Goal: Task Accomplishment & Management: Use online tool/utility

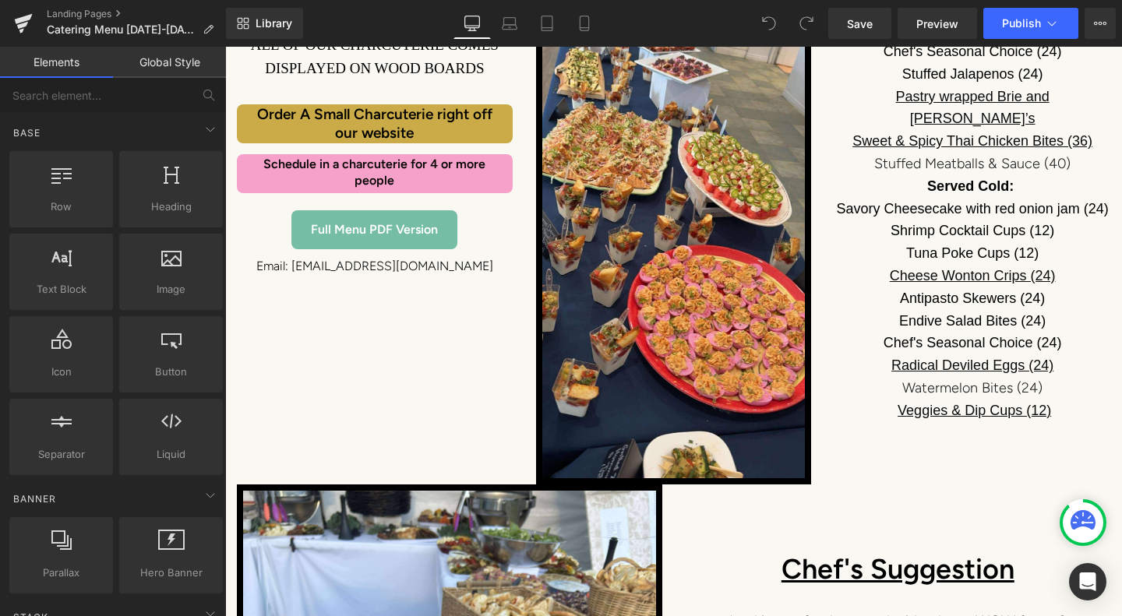
scroll to position [2260, 0]
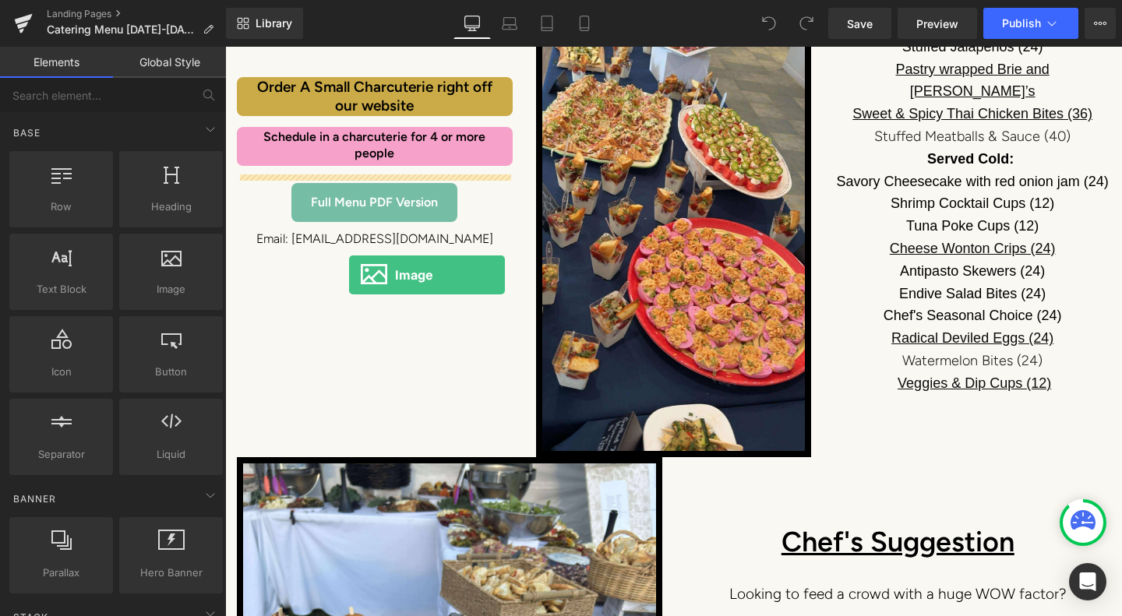
drag, startPoint x: 395, startPoint y: 329, endPoint x: 349, endPoint y: 275, distance: 70.7
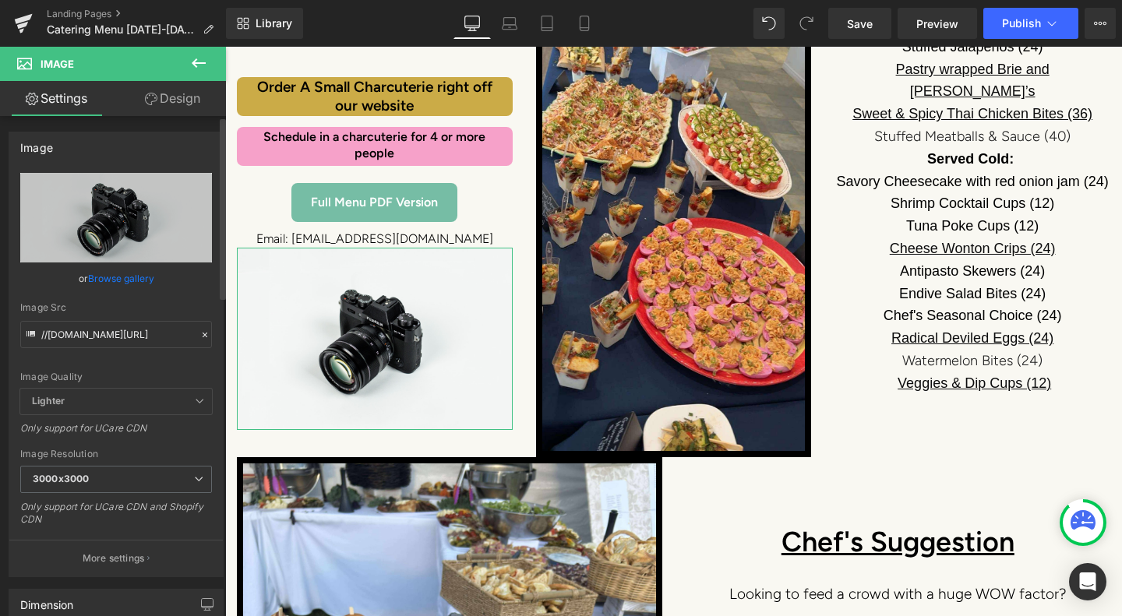
click at [111, 275] on link "Browse gallery" at bounding box center [121, 278] width 66 height 27
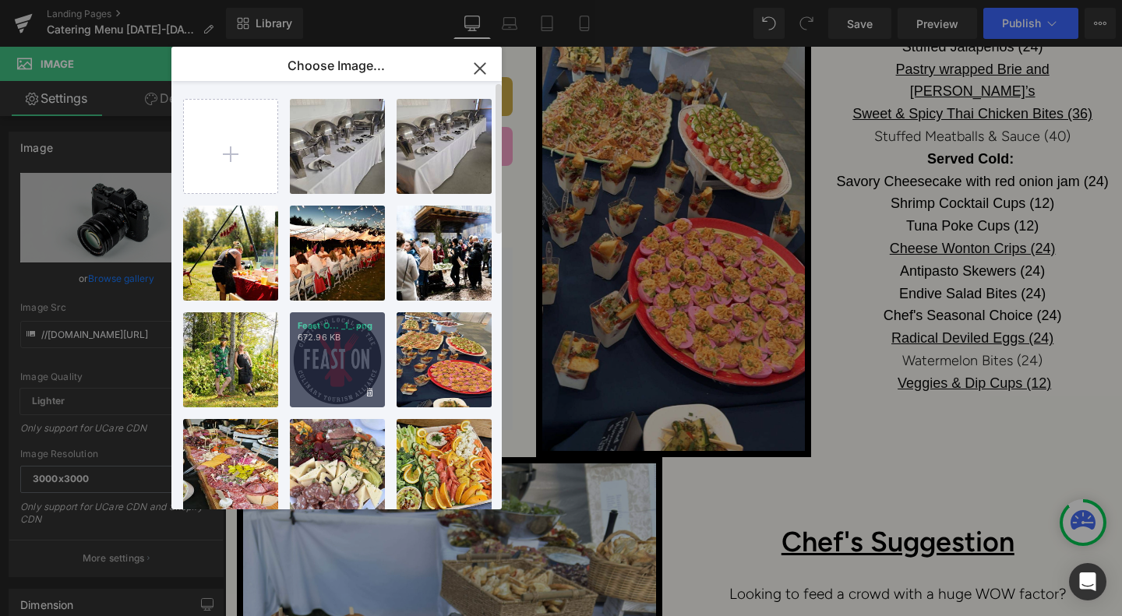
click at [331, 361] on div "Feast O... _1_.png 672.96 KB" at bounding box center [337, 359] width 95 height 95
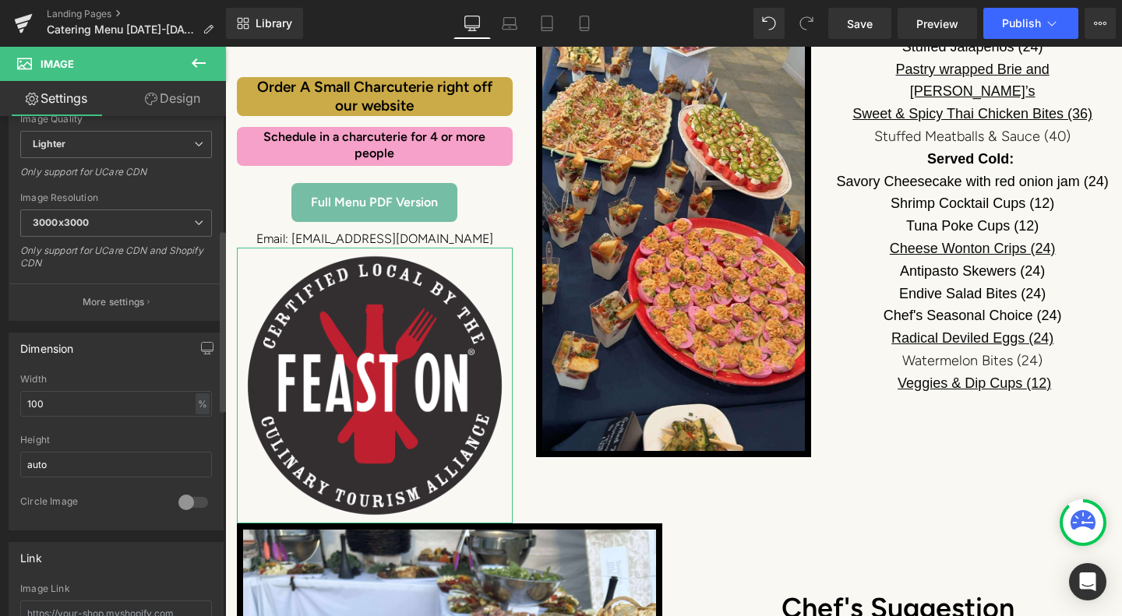
scroll to position [312, 0]
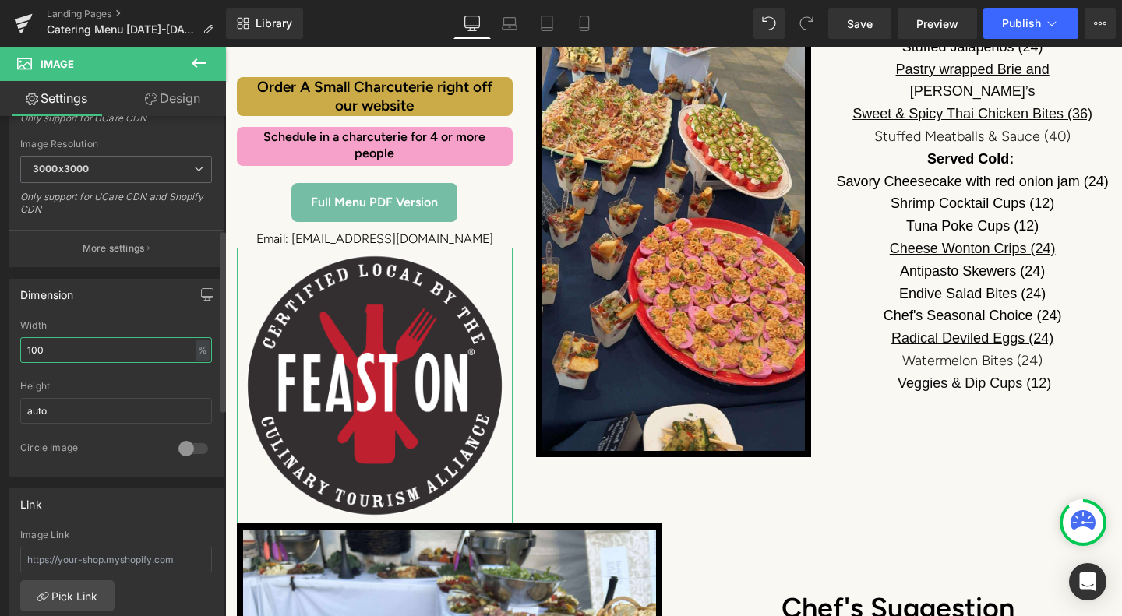
click at [55, 347] on input "100" at bounding box center [116, 350] width 192 height 26
type input "1"
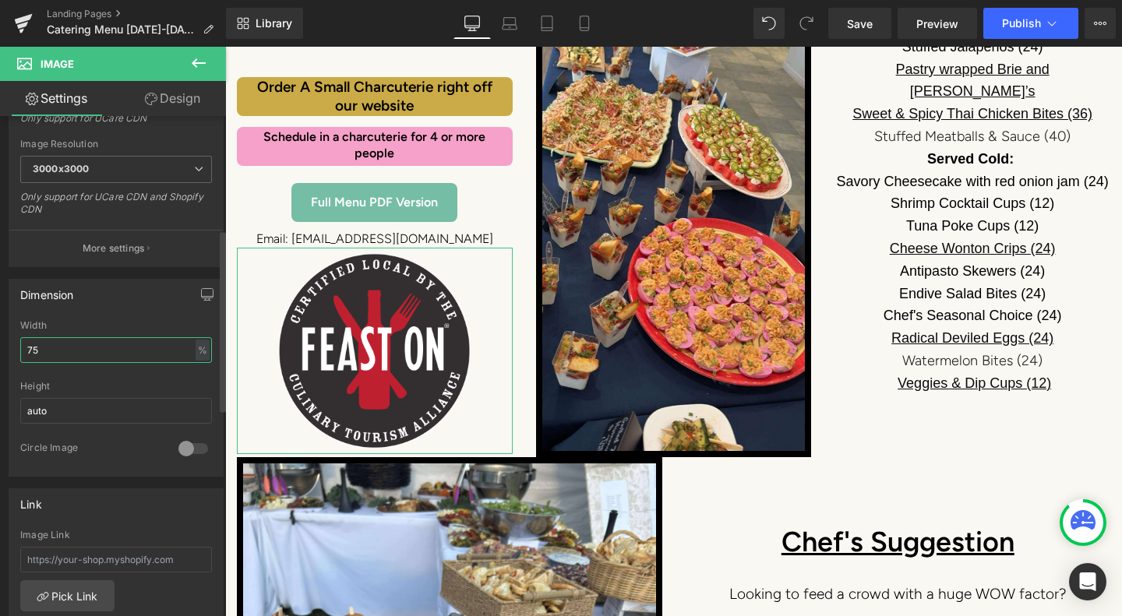
type input "7"
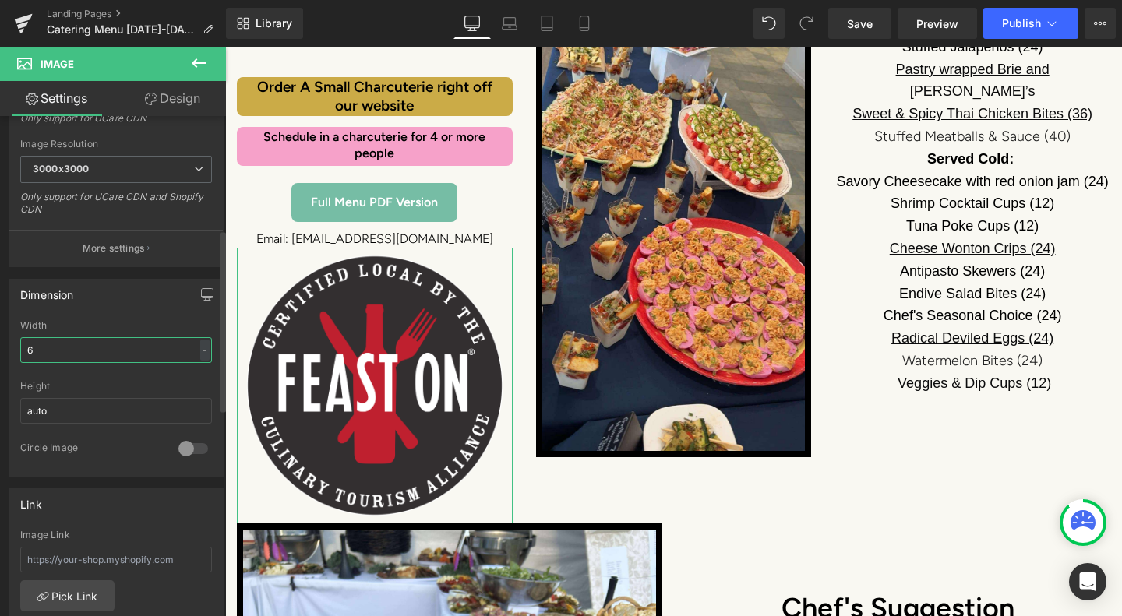
type input "65"
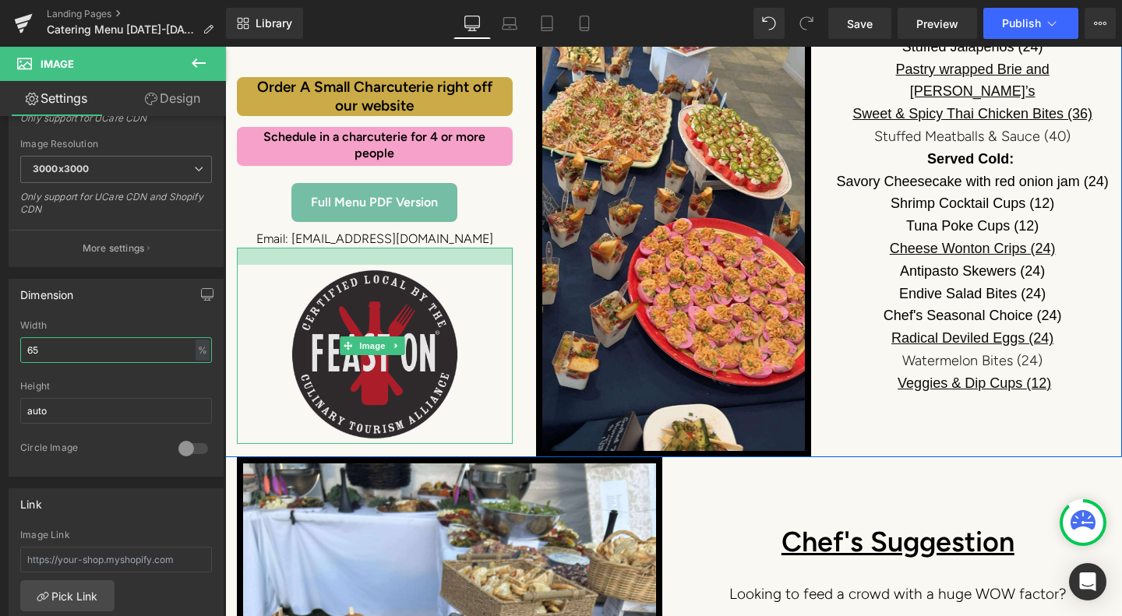
drag, startPoint x: 309, startPoint y: 175, endPoint x: 313, endPoint y: 192, distance: 17.8
click at [313, 248] on div "Image" at bounding box center [375, 346] width 276 height 196
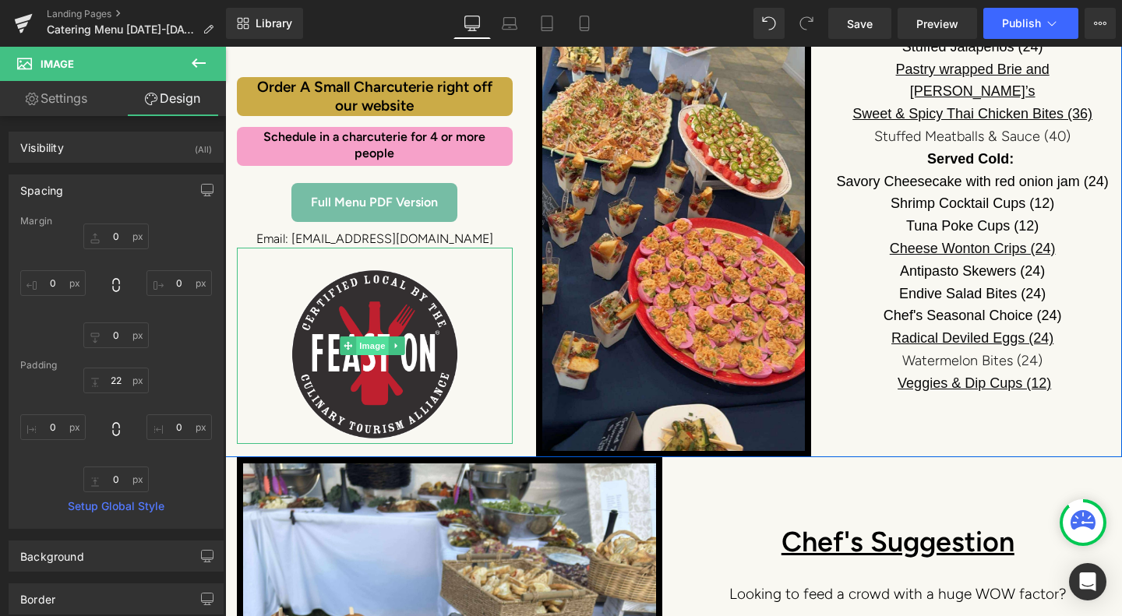
click at [375, 337] on span "Image" at bounding box center [373, 346] width 33 height 19
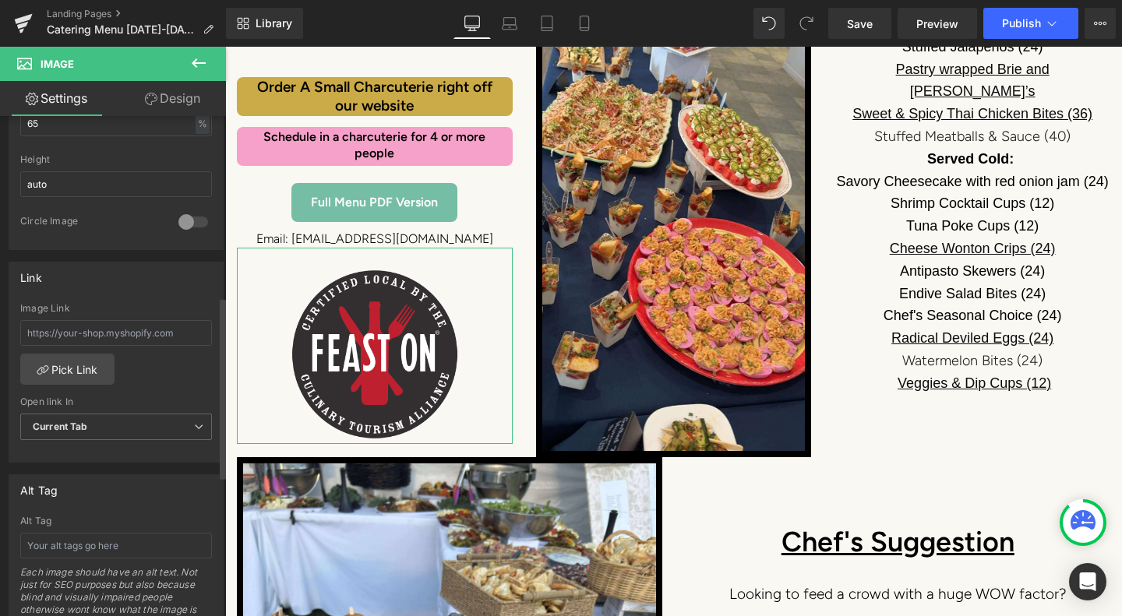
scroll to position [545, 0]
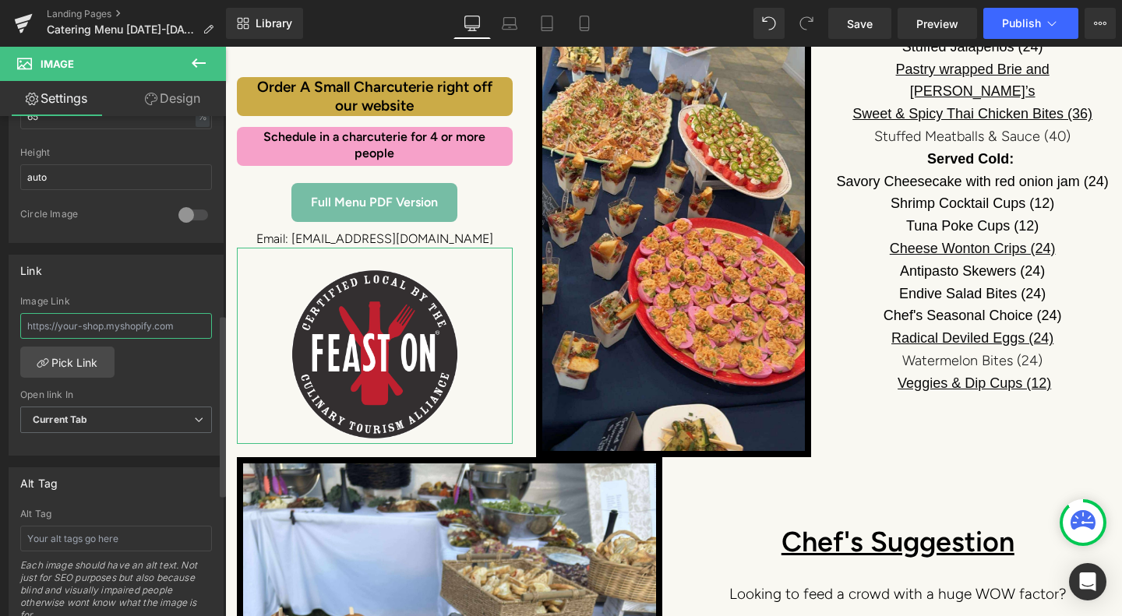
click at [118, 320] on input "text" at bounding box center [116, 326] width 192 height 26
paste input "https://www.culinarytourismalliance.com/feast-on"
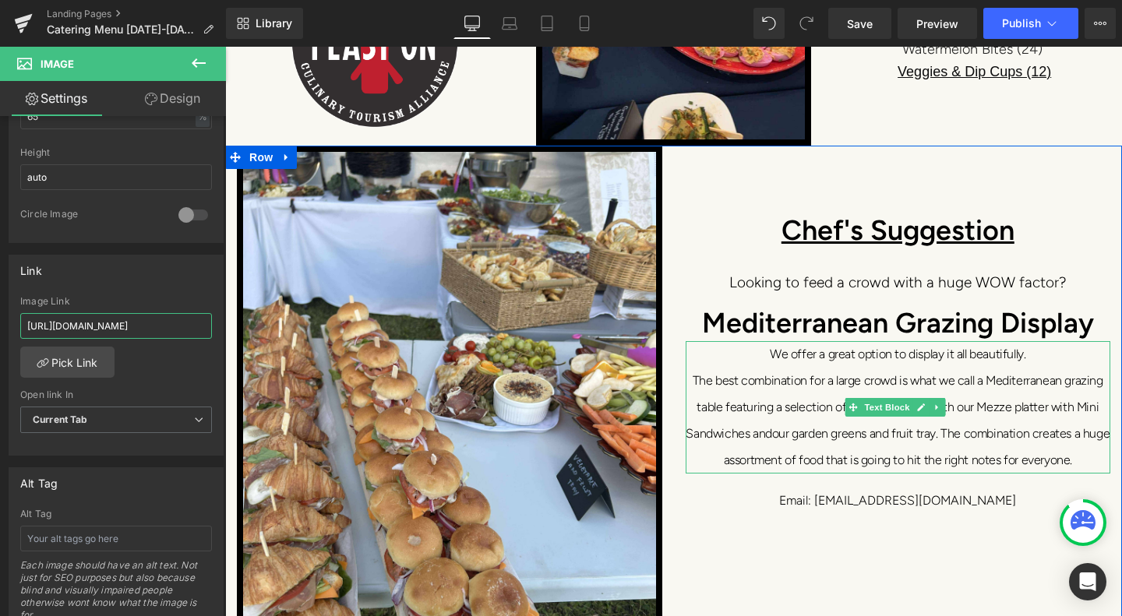
scroll to position [2883, 0]
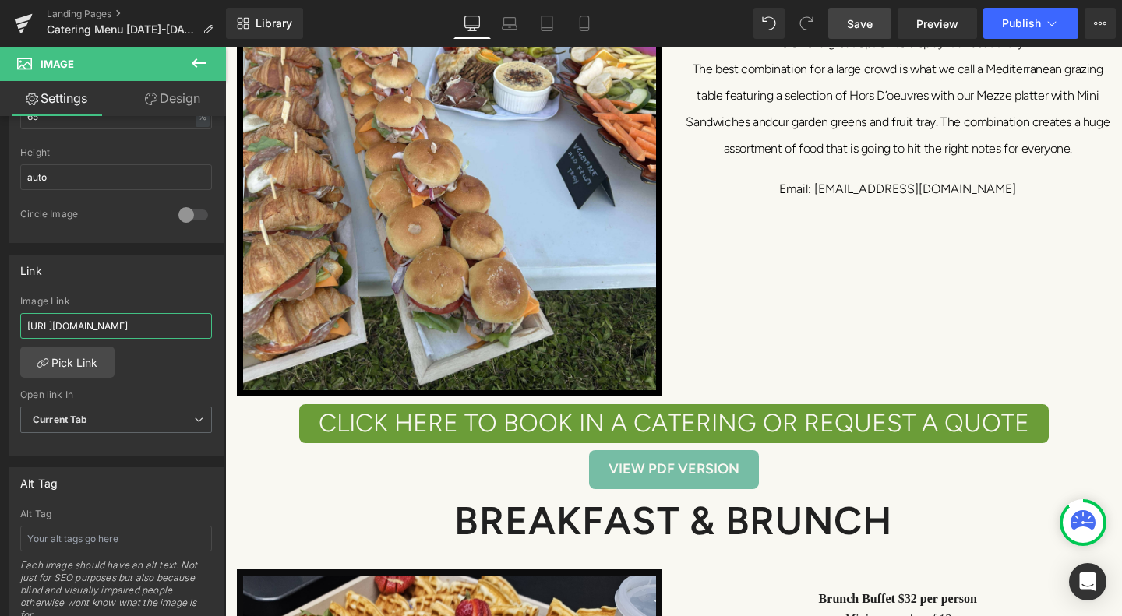
type input "https://www.culinarytourismalliance.com/feast-on"
click at [874, 18] on link "Save" at bounding box center [859, 23] width 63 height 31
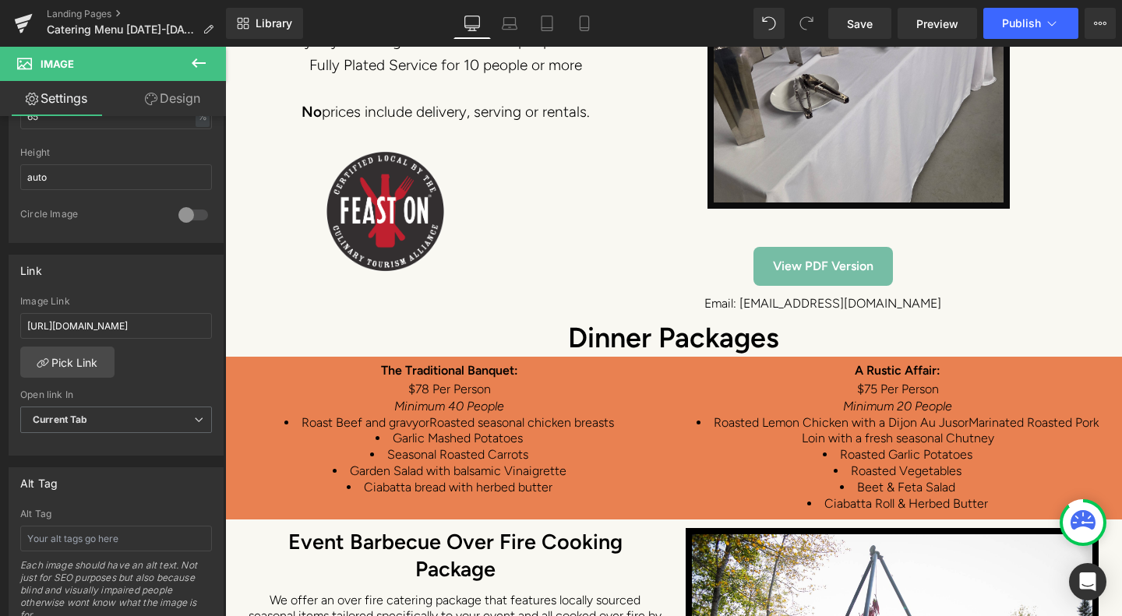
scroll to position [7714, 0]
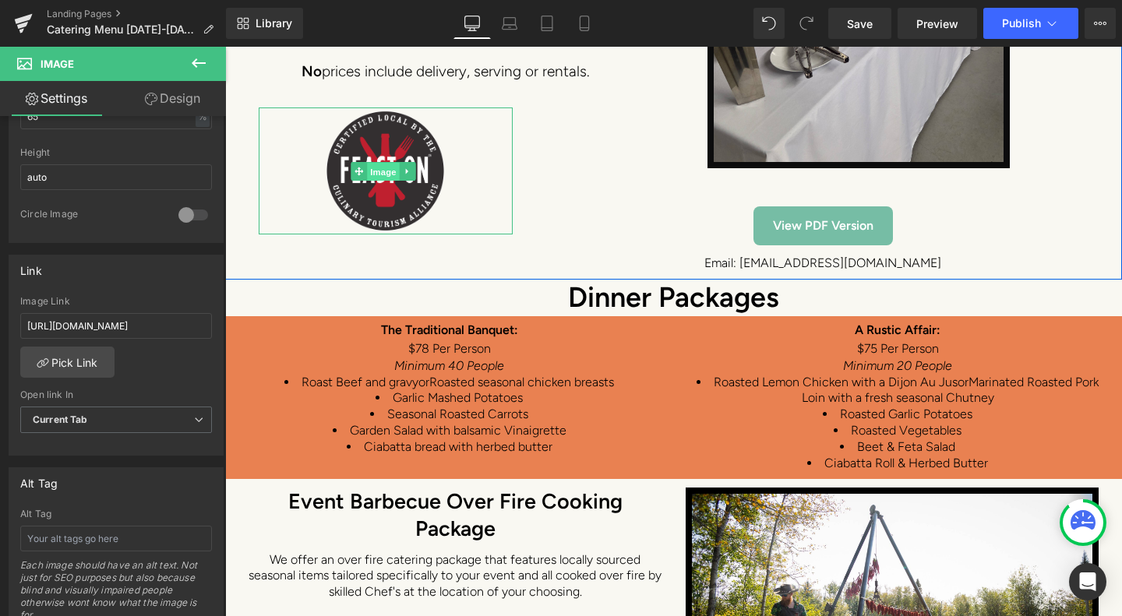
click at [382, 162] on span "Image" at bounding box center [384, 171] width 33 height 19
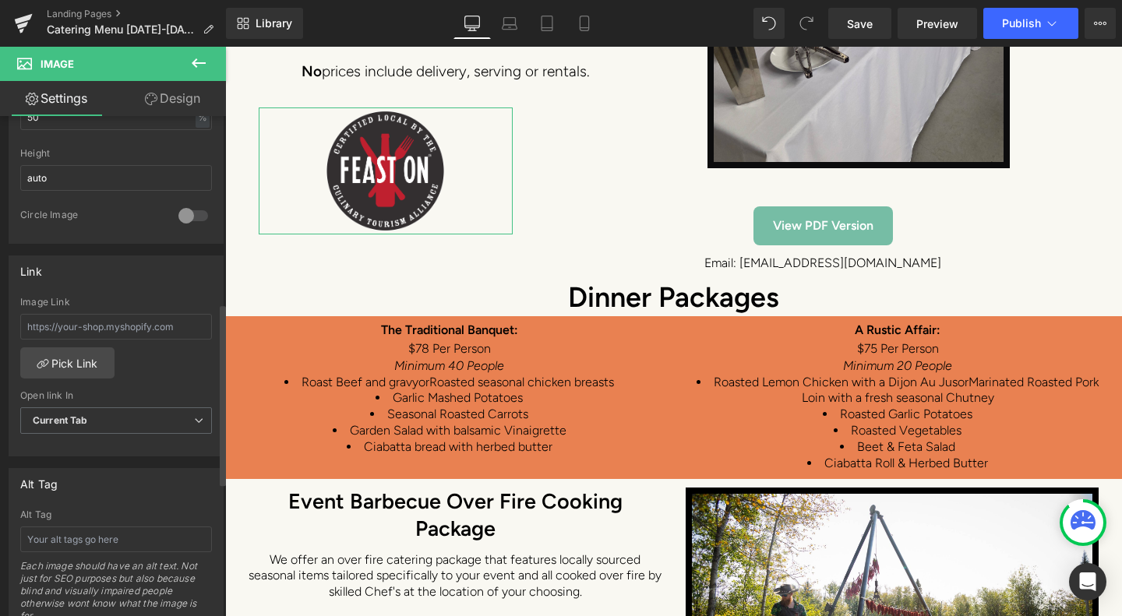
scroll to position [545, 0]
click at [99, 320] on input "text" at bounding box center [116, 326] width 192 height 26
paste input "https://www.culinarytourismalliance.com/feast-on"
type input "https://www.culinarytourismalliance.com/feast-on"
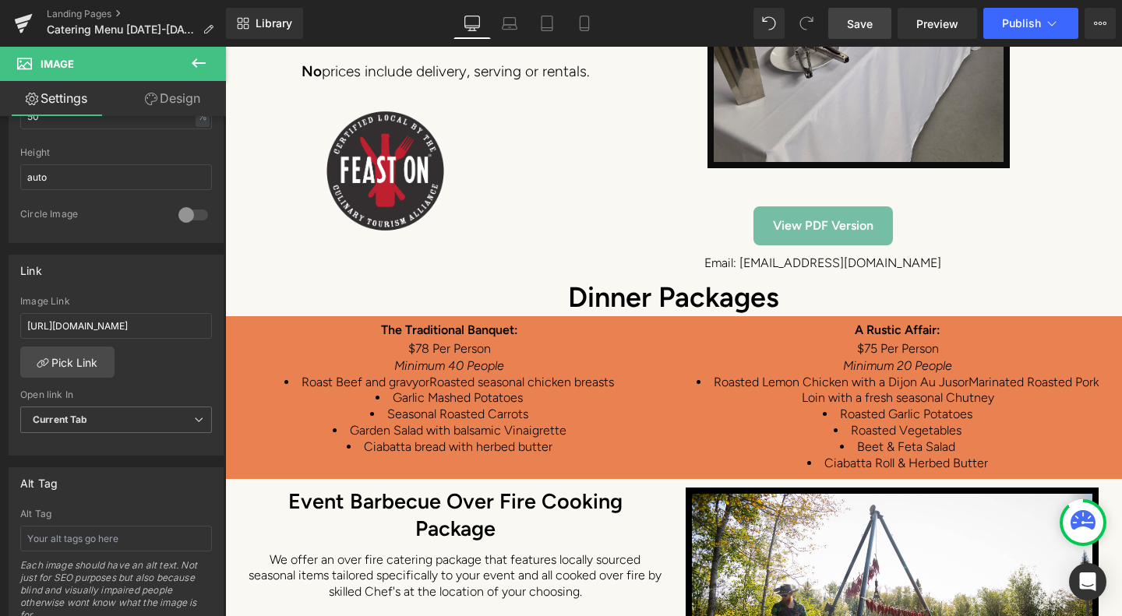
scroll to position [0, 0]
click at [868, 15] on link "Save" at bounding box center [859, 23] width 63 height 31
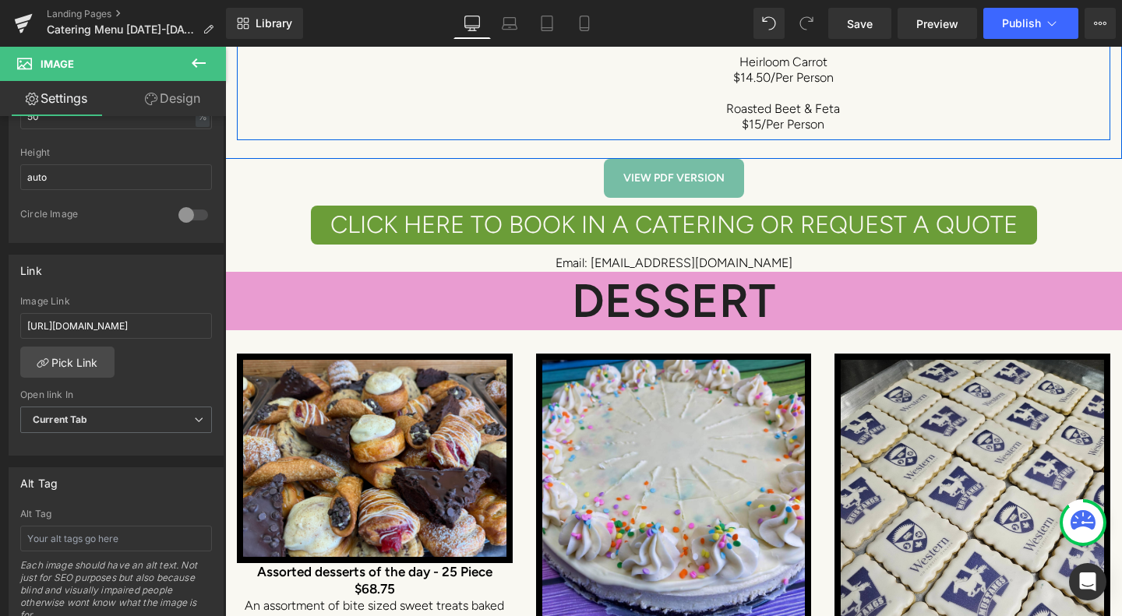
scroll to position [9818, 0]
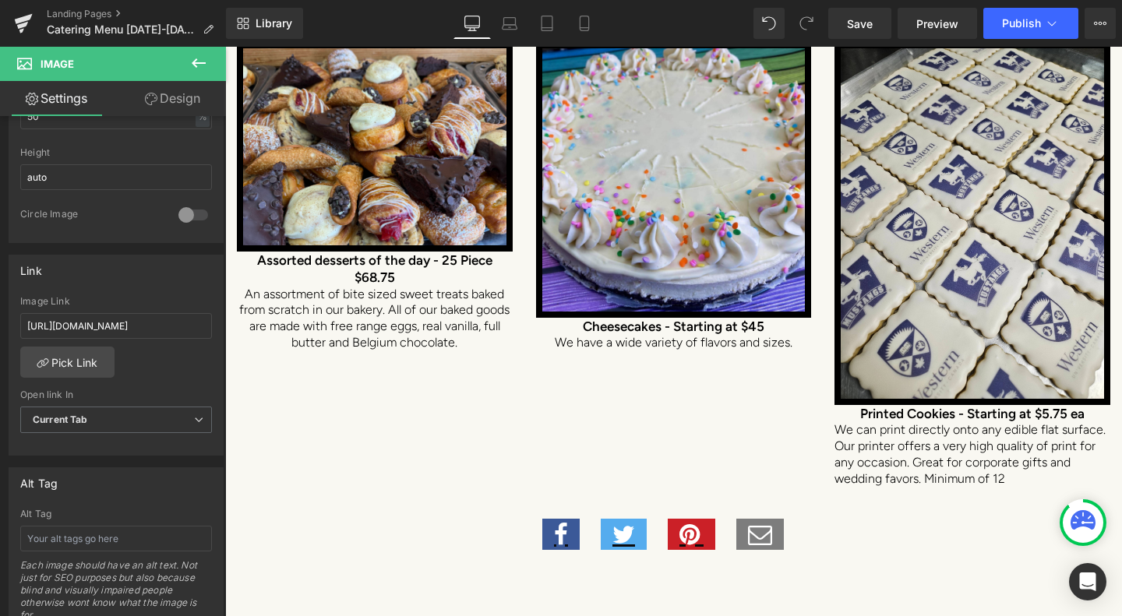
click at [206, 65] on icon at bounding box center [198, 63] width 19 height 19
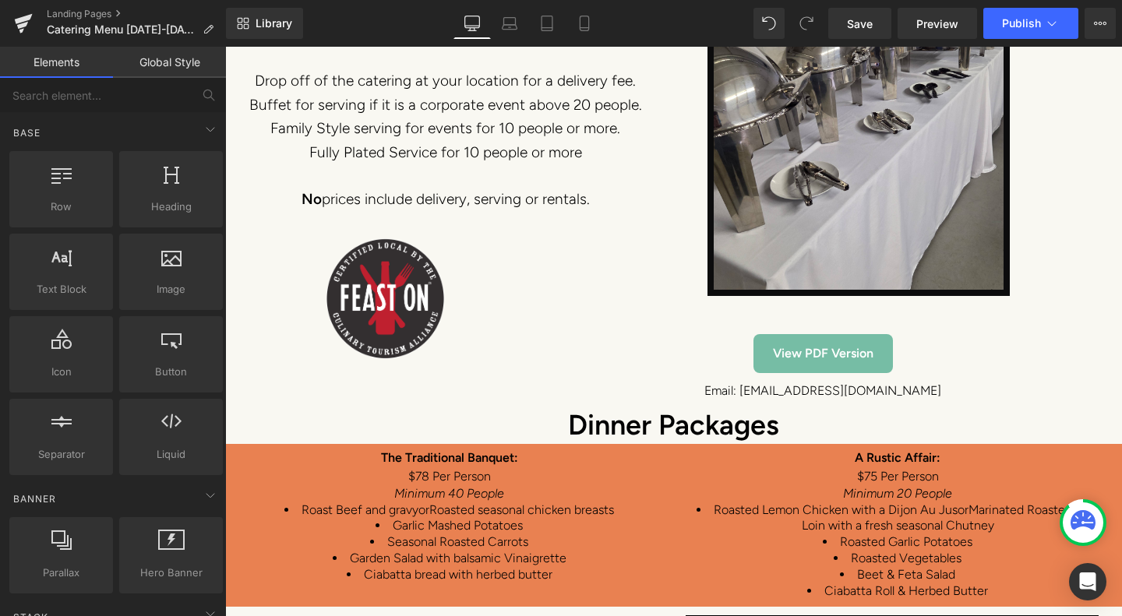
scroll to position [7558, 0]
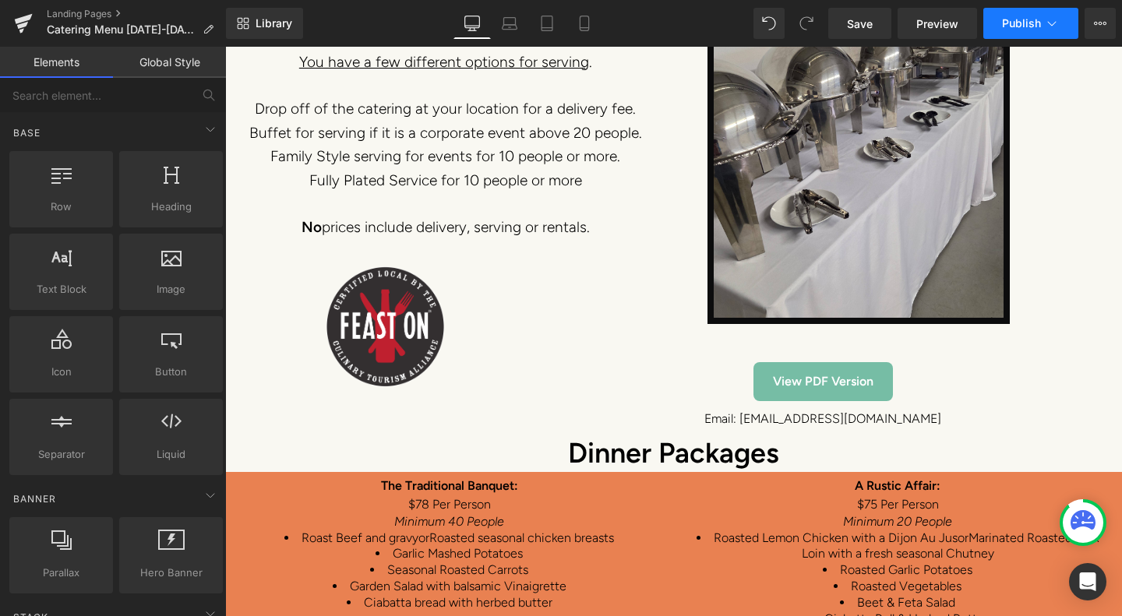
click at [1011, 32] on button "Publish" at bounding box center [1030, 23] width 95 height 31
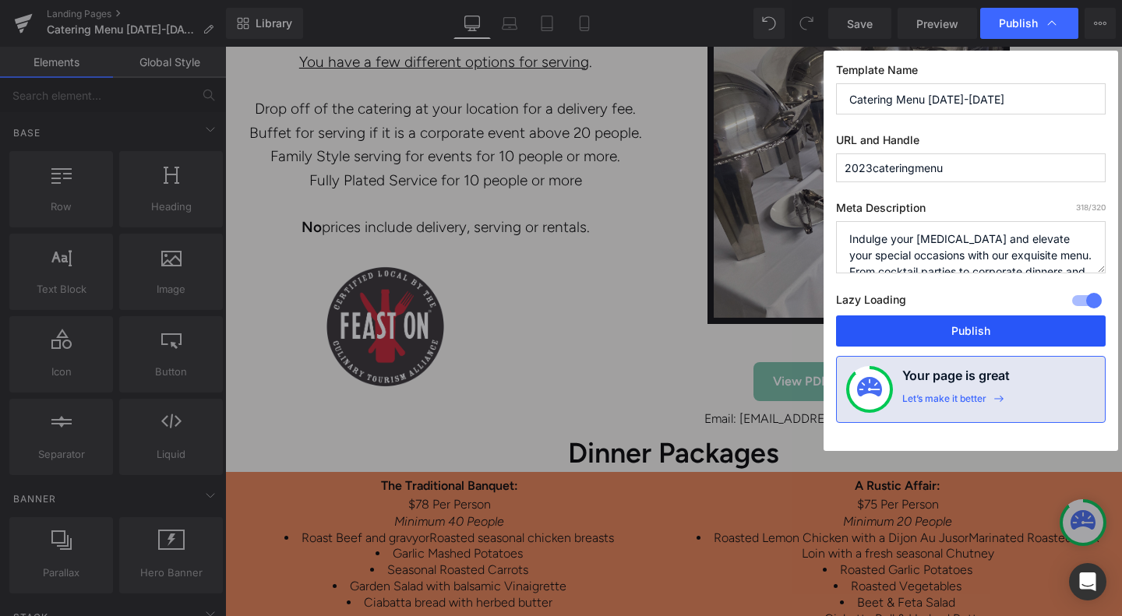
click at [987, 335] on button "Publish" at bounding box center [971, 331] width 270 height 31
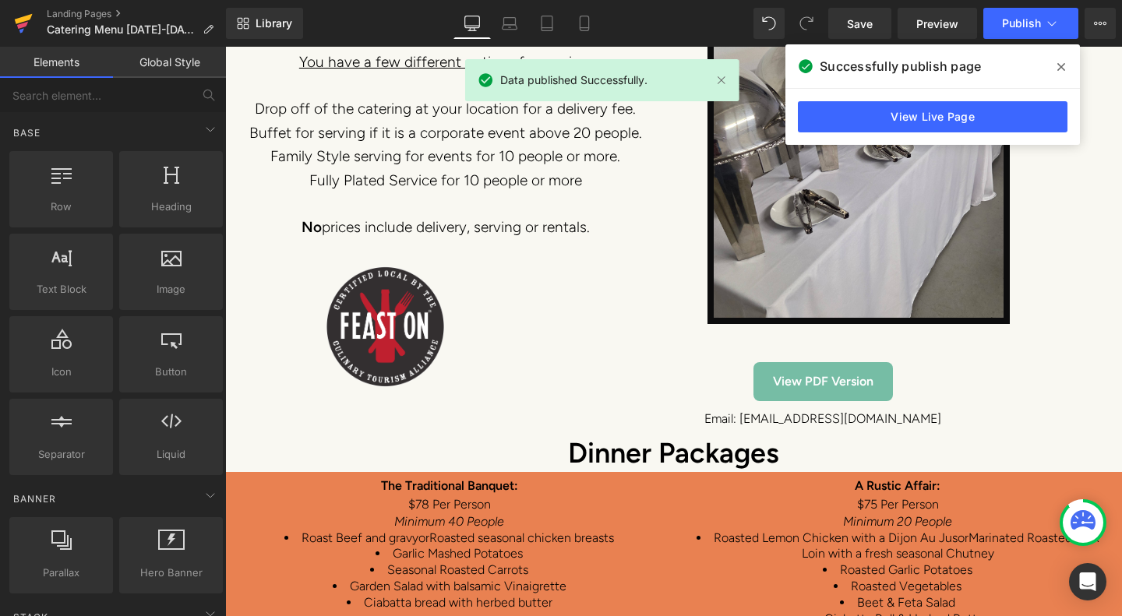
click at [22, 23] on icon at bounding box center [23, 23] width 19 height 39
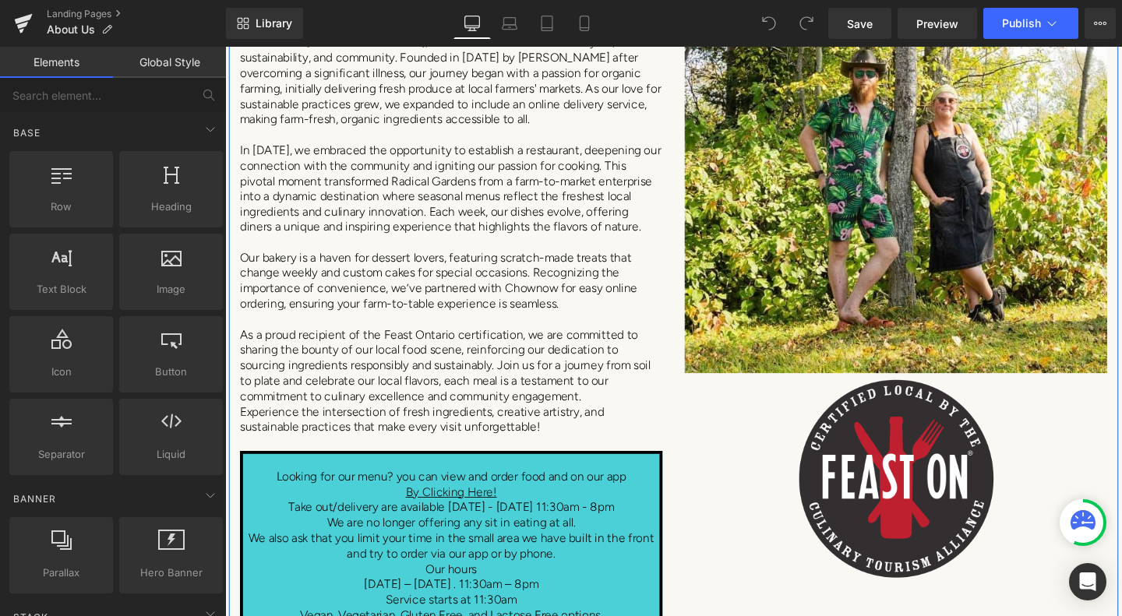
scroll to position [701, 0]
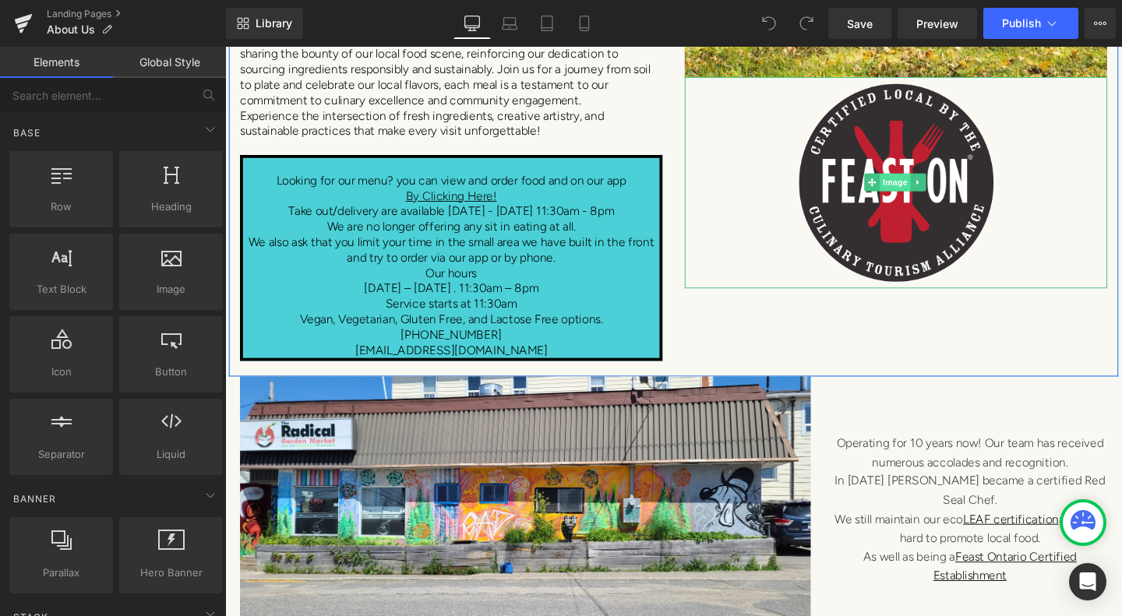
click at [917, 186] on span "Image" at bounding box center [929, 189] width 33 height 19
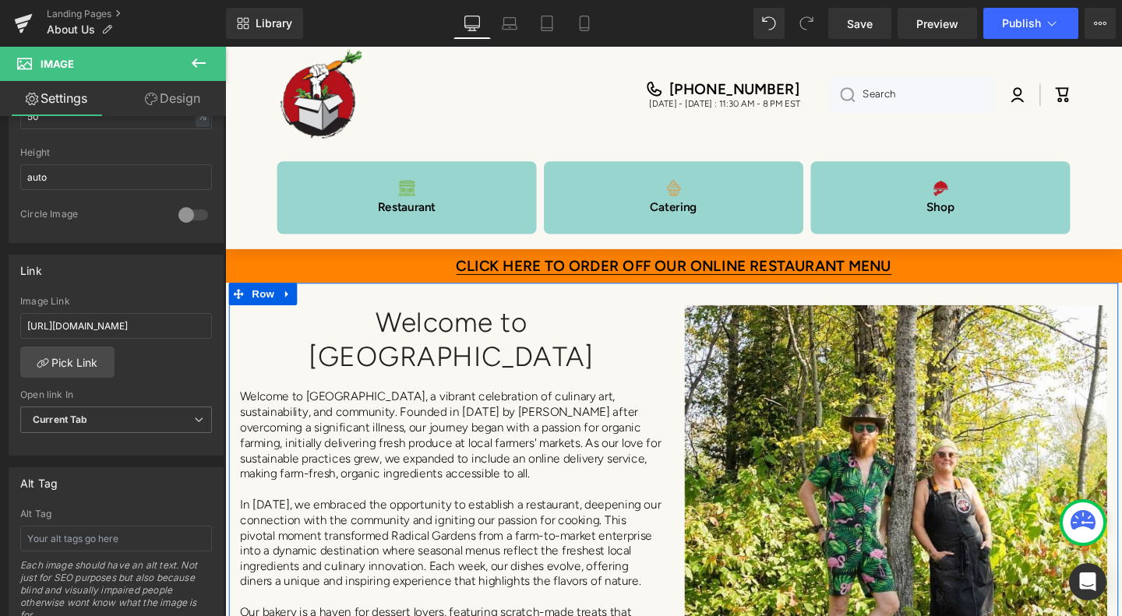
scroll to position [0, 0]
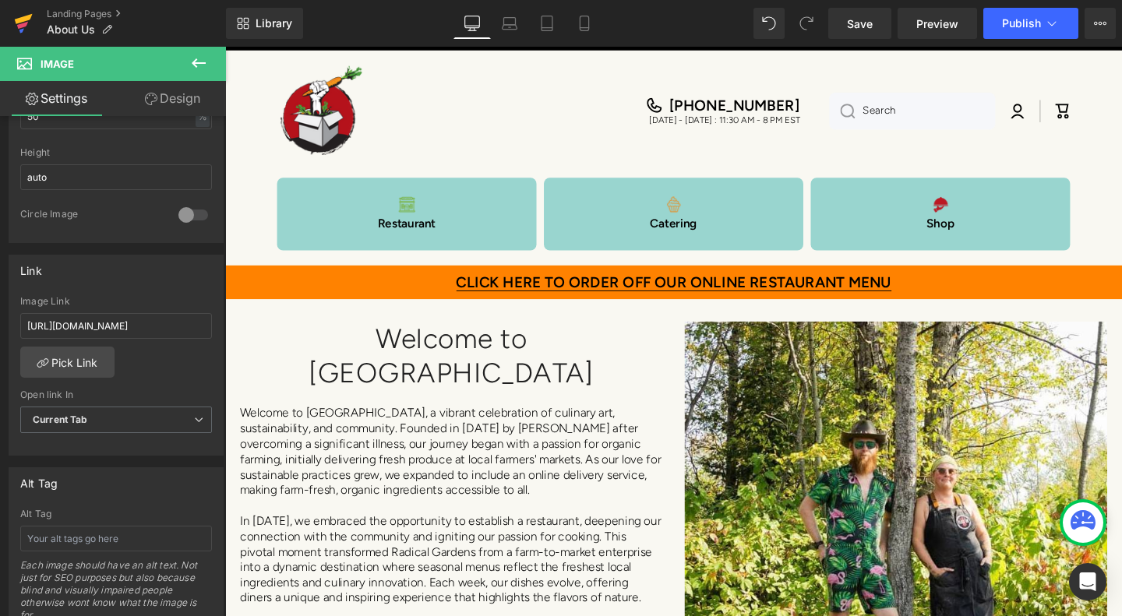
click at [28, 14] on icon at bounding box center [23, 23] width 19 height 39
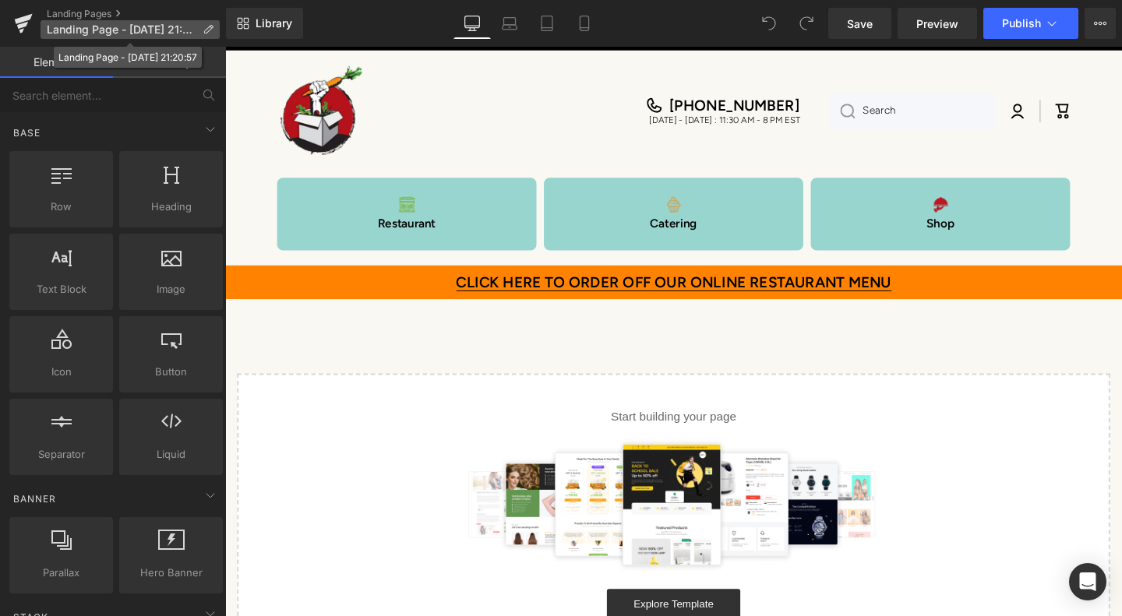
click at [211, 28] on icon at bounding box center [208, 29] width 11 height 11
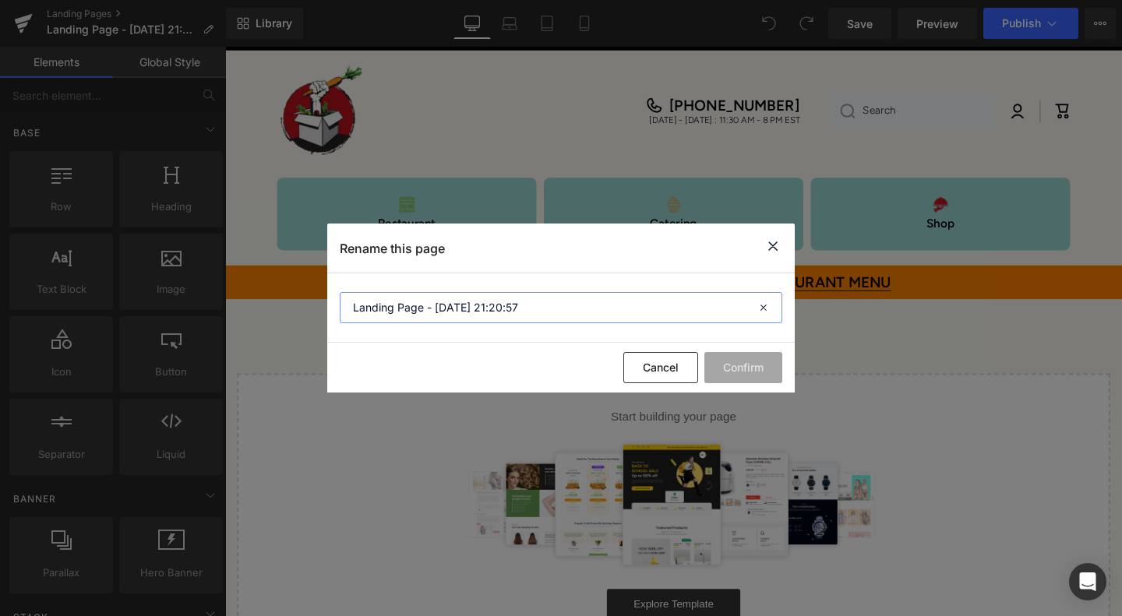
click at [517, 298] on input "Landing Page - [DATE] 21:20:57" at bounding box center [561, 307] width 443 height 31
drag, startPoint x: 534, startPoint y: 301, endPoint x: 325, endPoint y: 300, distance: 208.8
click at [325, 300] on div "Rename this page Landing Page - [DATE] 21:20:57 Cancel Confirm" at bounding box center [561, 308] width 1122 height 616
type input "Gallery"
click at [746, 367] on button "Confirm" at bounding box center [743, 367] width 78 height 31
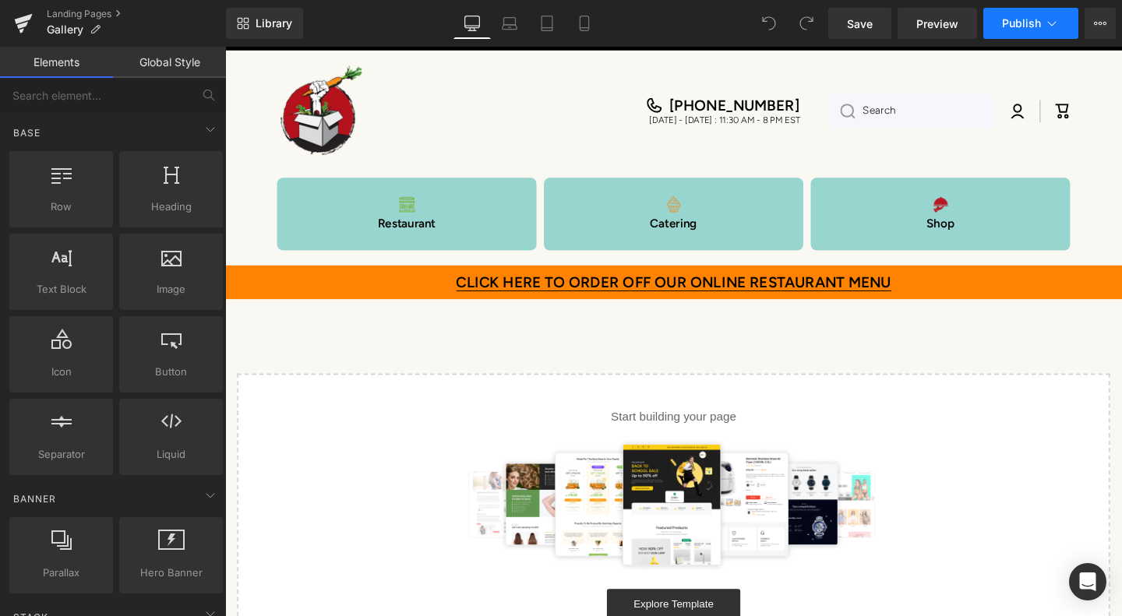
click at [1057, 25] on icon at bounding box center [1052, 24] width 16 height 16
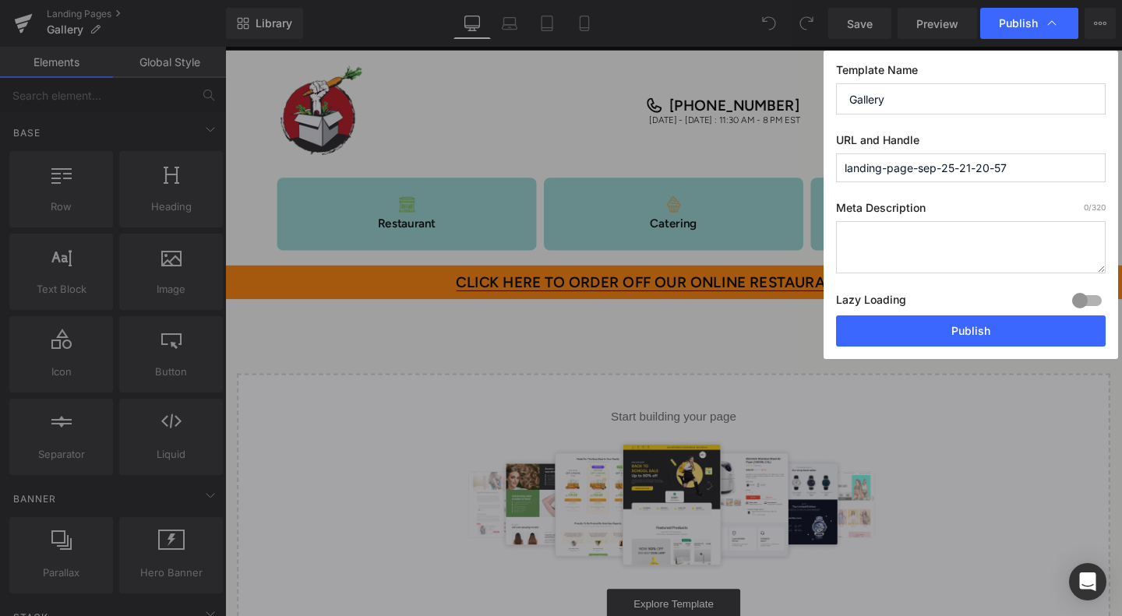
click at [1036, 164] on input "landing-page-sep-25-21-20-57" at bounding box center [971, 167] width 270 height 29
drag, startPoint x: 1036, startPoint y: 164, endPoint x: 799, endPoint y: 164, distance: 237.6
click at [796, 164] on div "Publish Template Name Gallery URL and Handle landing-page-sep-25-21-20-57 Meta …" at bounding box center [561, 308] width 1122 height 616
type input "gallery"
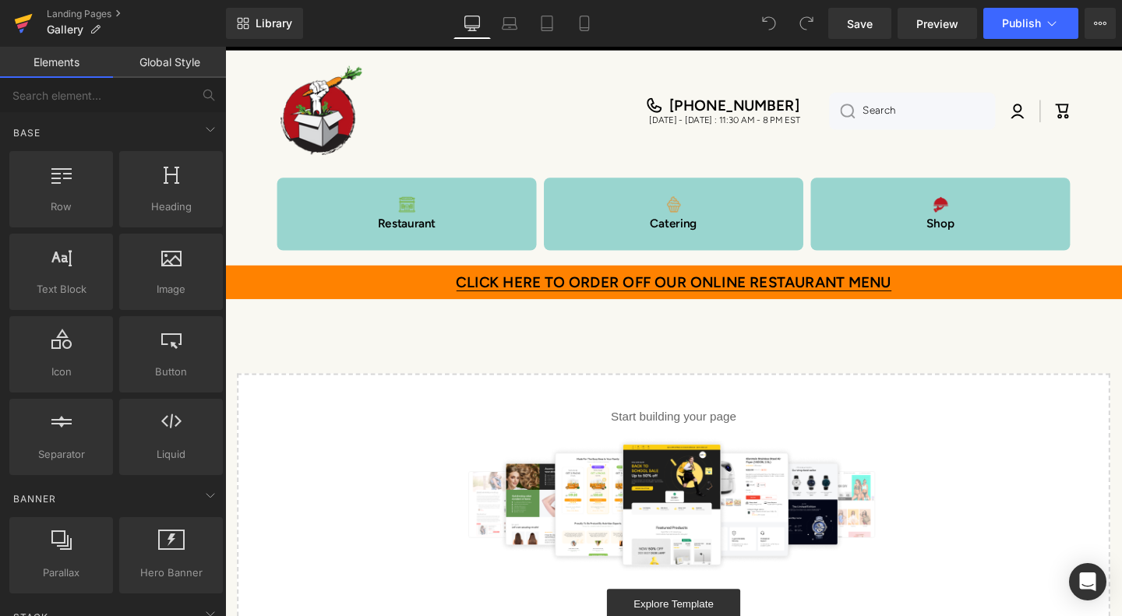
click at [26, 25] on icon at bounding box center [22, 25] width 11 height 7
